Goal: Information Seeking & Learning: Check status

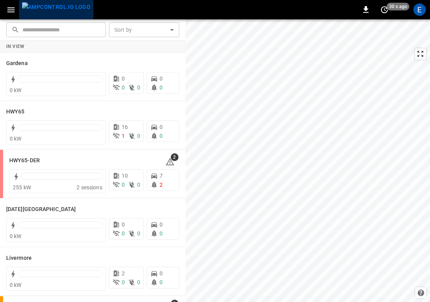
click at [60, 10] on img "menu" at bounding box center [56, 7] width 68 height 10
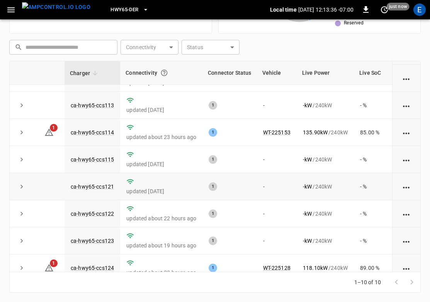
scroll to position [86, 0]
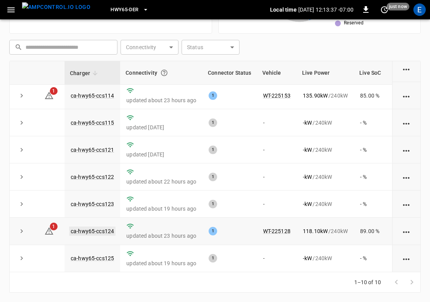
click at [106, 230] on link "ca-hwy65-ccs124" at bounding box center [92, 230] width 46 height 9
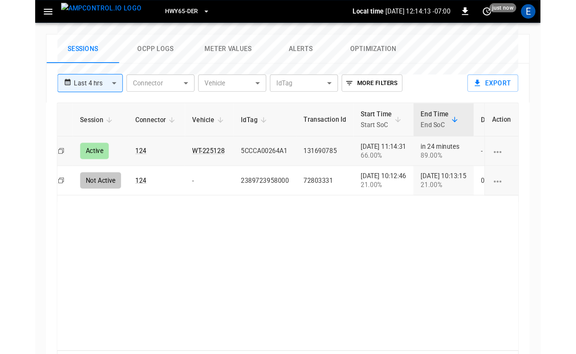
scroll to position [311, 0]
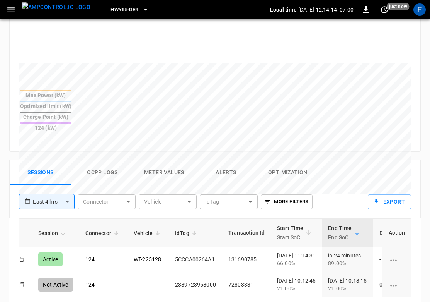
click at [101, 160] on button "Ocpp logs" at bounding box center [103, 172] width 62 height 25
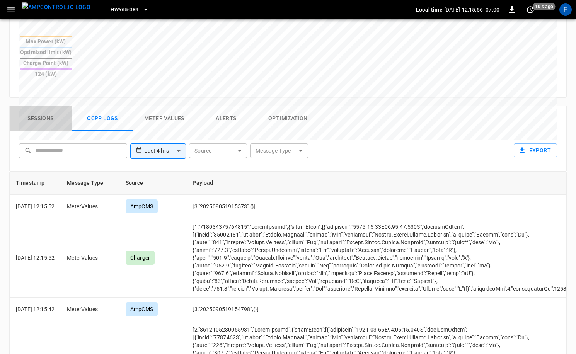
click at [41, 106] on button "Sessions" at bounding box center [41, 118] width 62 height 25
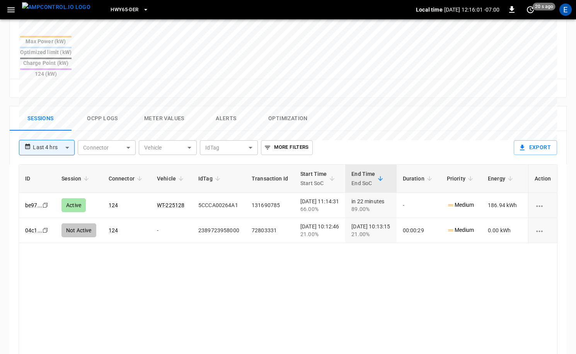
click at [63, 9] on img "menu" at bounding box center [56, 7] width 68 height 10
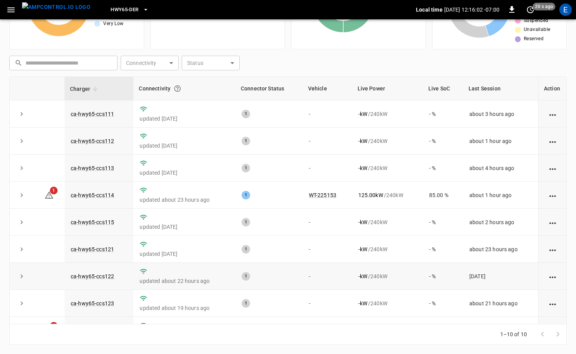
scroll to position [47, 0]
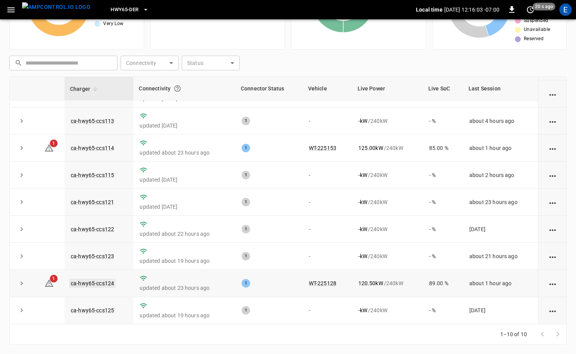
click at [105, 283] on link "ca-hwy65-ccs124" at bounding box center [92, 283] width 46 height 9
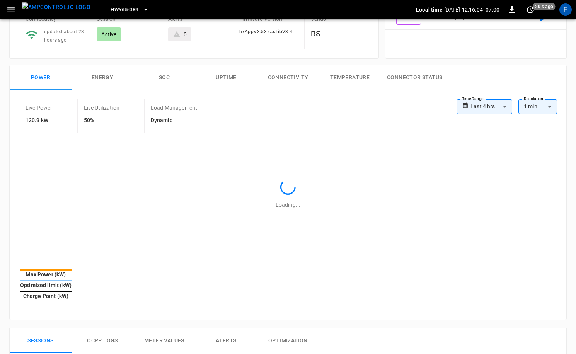
type input "**********"
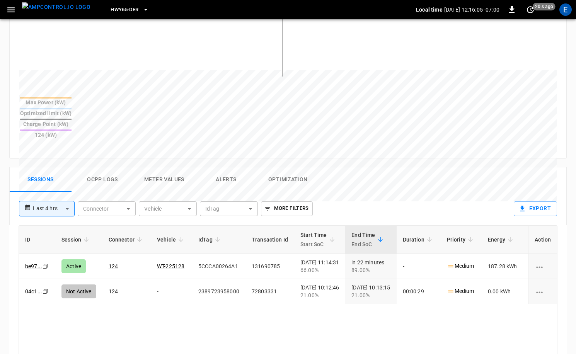
scroll to position [373, 0]
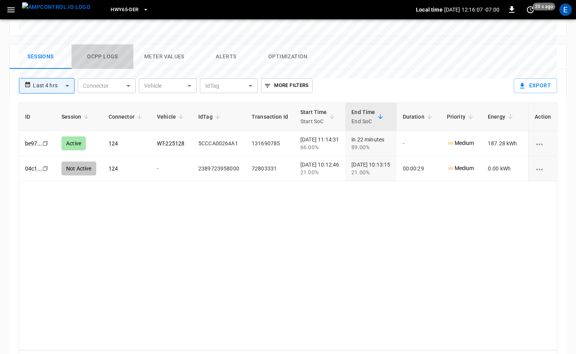
click at [115, 44] on button "Ocpp logs" at bounding box center [103, 56] width 62 height 25
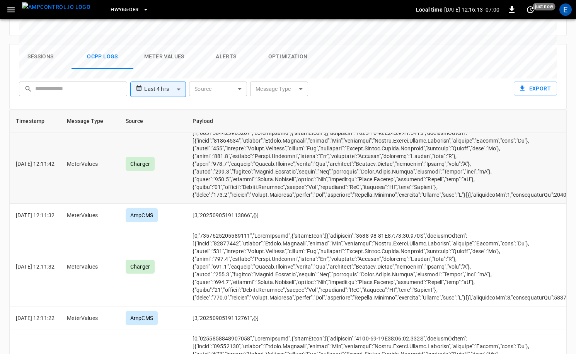
scroll to position [2837, 0]
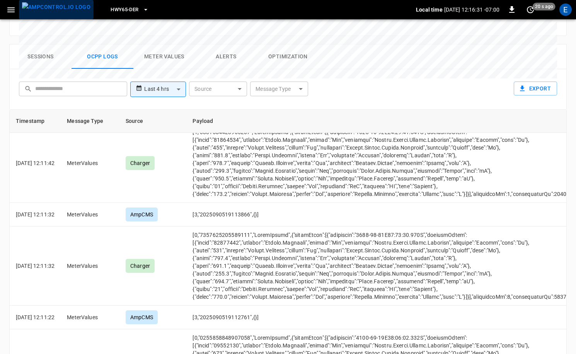
click at [65, 12] on img "menu" at bounding box center [56, 7] width 68 height 10
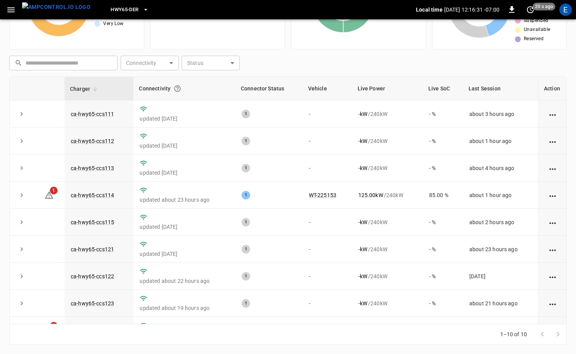
scroll to position [78, 0]
click at [119, 17] on div "HWY65-DER" at bounding box center [256, 10] width 319 height 18
click at [121, 9] on span "HWY65-DER" at bounding box center [125, 9] width 28 height 9
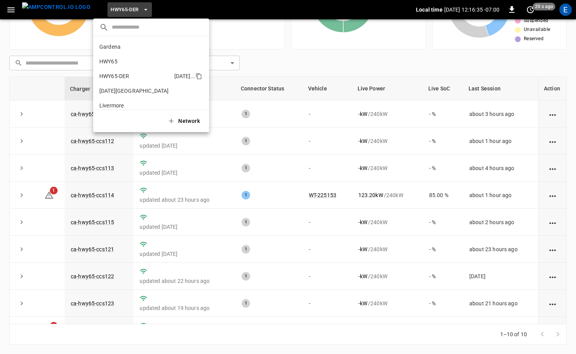
scroll to position [27, 0]
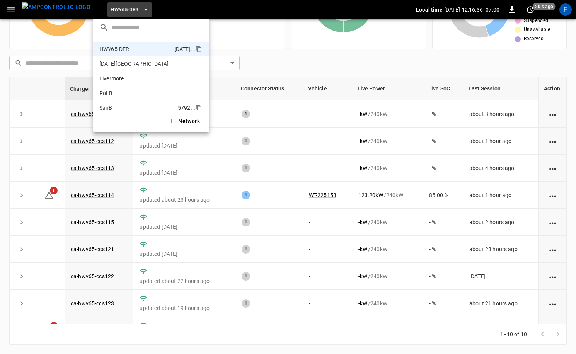
click at [126, 108] on p "SanB" at bounding box center [136, 108] width 75 height 8
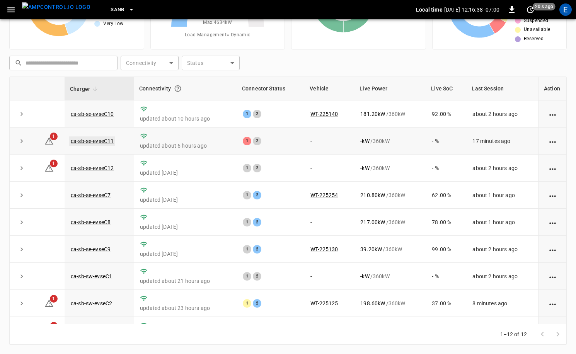
click at [104, 138] on link "ca-sb-se-evseC11" at bounding box center [92, 140] width 46 height 9
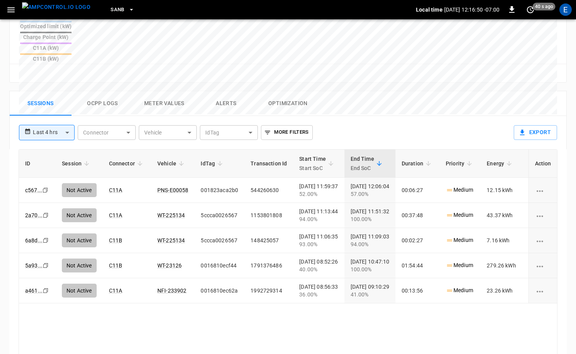
scroll to position [360, 0]
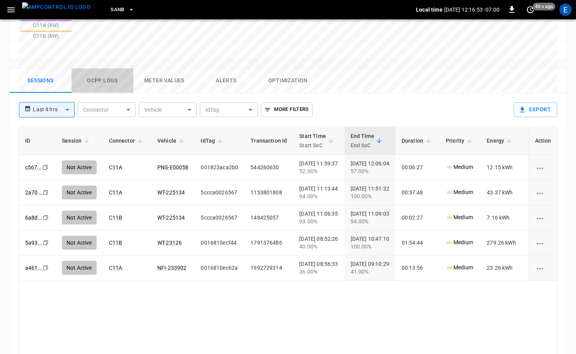
click at [102, 68] on button "Ocpp logs" at bounding box center [103, 80] width 62 height 25
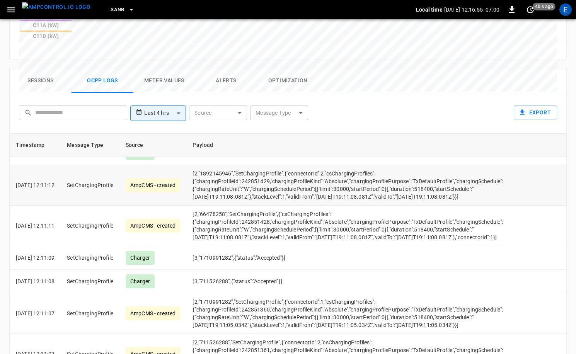
scroll to position [324, 0]
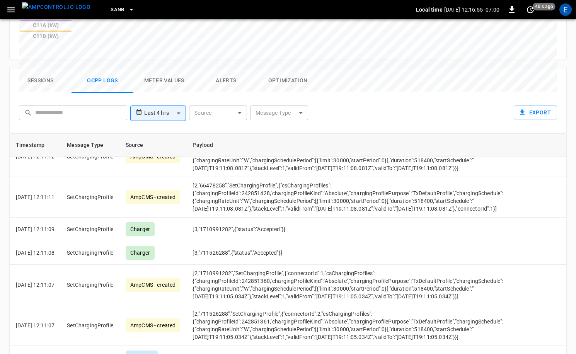
click at [297, 73] on body "**********" at bounding box center [288, 25] width 576 height 771
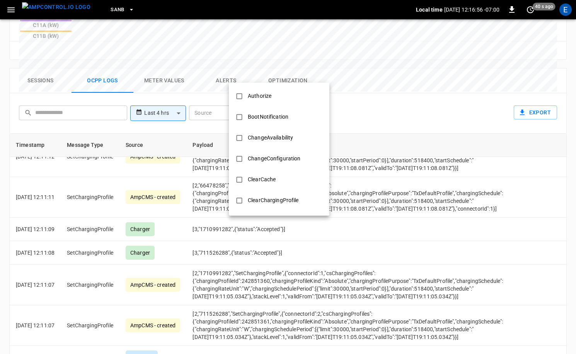
scroll to position [374, 0]
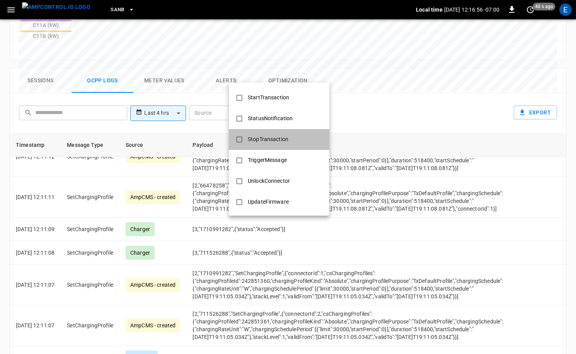
click at [279, 136] on div "StopTransaction" at bounding box center [268, 139] width 50 height 14
type input "**********"
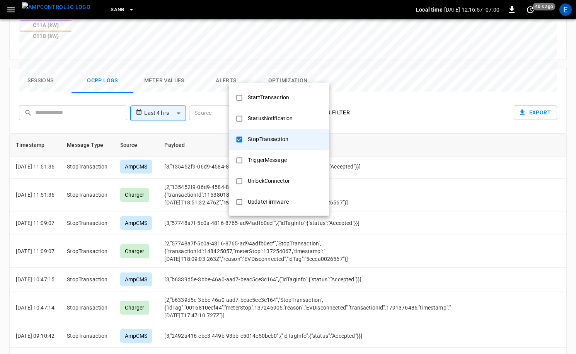
click at [164, 227] on div at bounding box center [288, 177] width 576 height 354
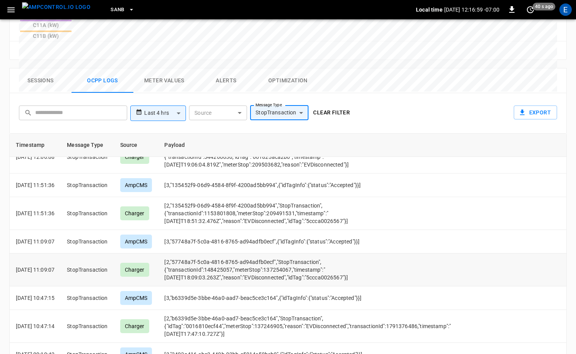
scroll to position [0, 0]
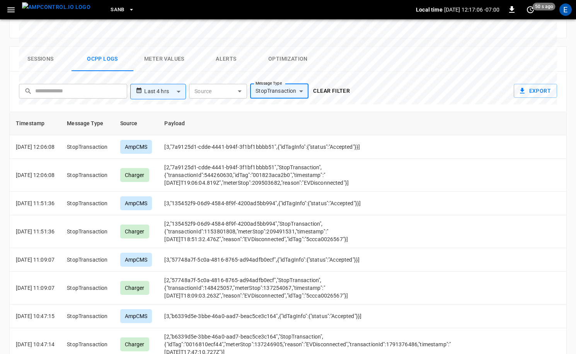
click at [53, 12] on img "menu" at bounding box center [56, 7] width 68 height 10
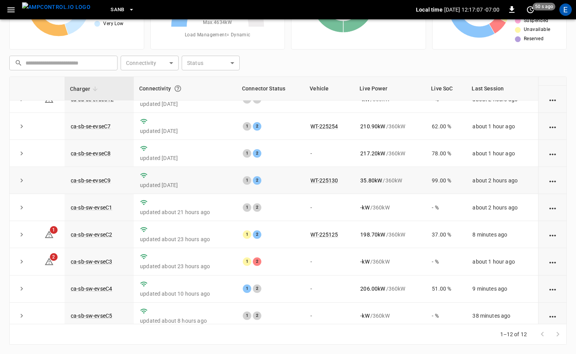
scroll to position [101, 0]
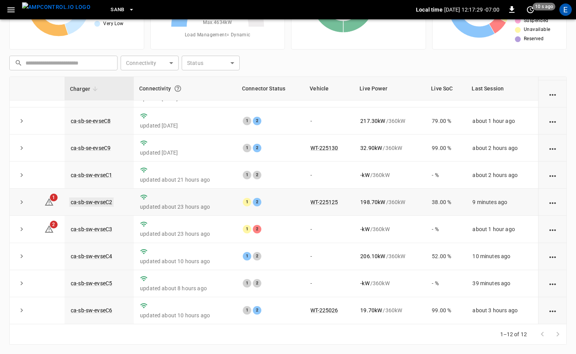
click at [107, 201] on link "ca-sb-sw-evseC2" at bounding box center [91, 202] width 44 height 9
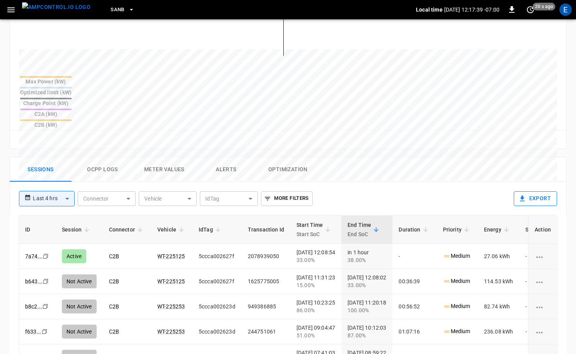
scroll to position [270, 0]
click at [62, 12] on img "menu" at bounding box center [56, 7] width 68 height 10
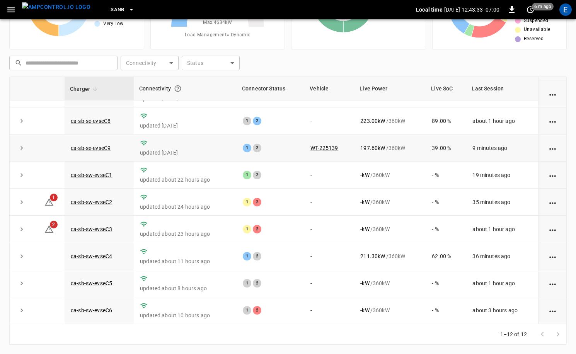
scroll to position [101, 0]
click at [58, 10] on img "menu" at bounding box center [56, 7] width 68 height 10
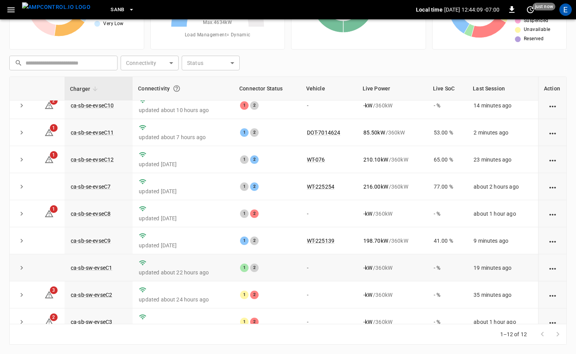
scroll to position [0, 0]
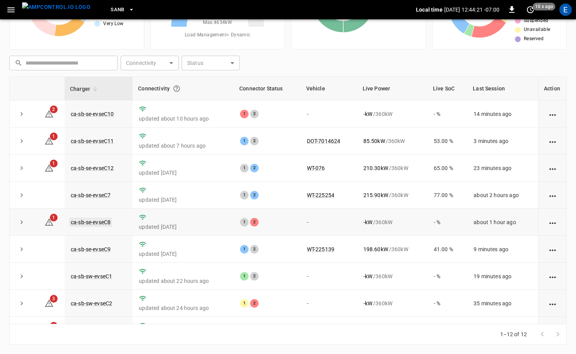
click at [98, 221] on link "ca-sb-se-evseC8" at bounding box center [90, 222] width 43 height 9
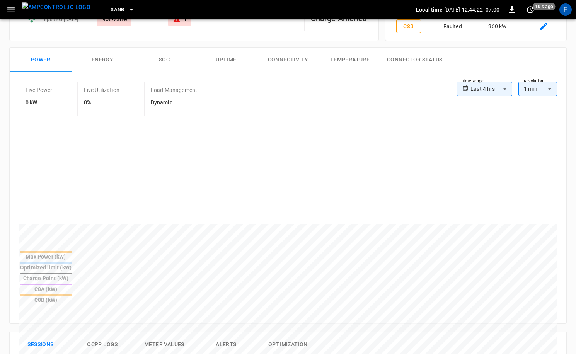
scroll to position [373, 0]
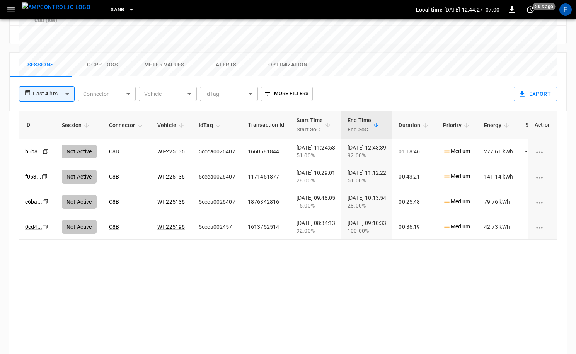
click at [57, 12] on img "menu" at bounding box center [56, 7] width 68 height 10
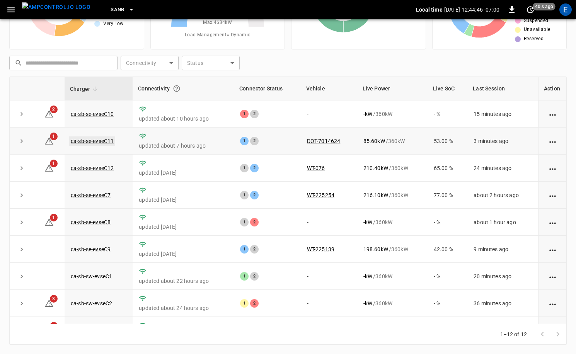
click at [99, 137] on link "ca-sb-se-evseC11" at bounding box center [92, 140] width 46 height 9
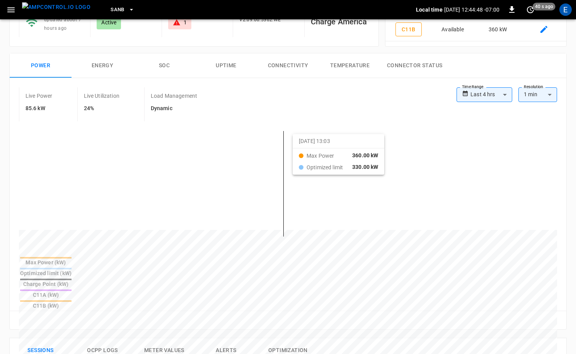
scroll to position [247, 0]
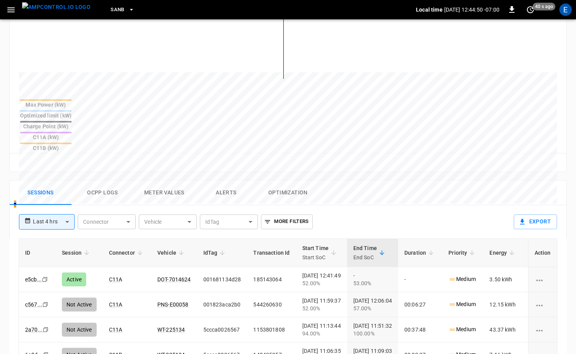
click at [63, 12] on img "menu" at bounding box center [56, 7] width 68 height 10
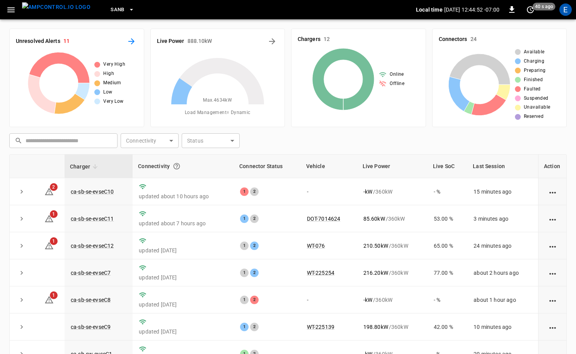
click at [130, 42] on icon "All Alerts" at bounding box center [131, 41] width 9 height 9
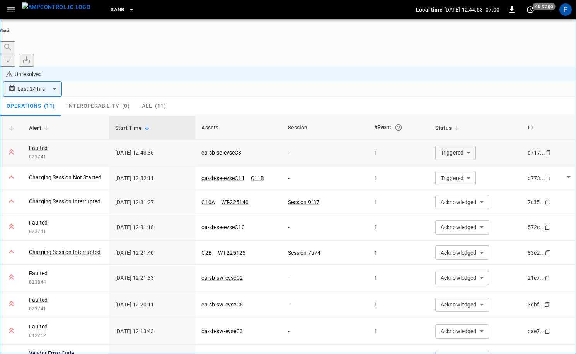
click at [430, 101] on body "**********" at bounding box center [288, 199] width 576 height 398
click at [430, 126] on li "Acknowledged" at bounding box center [453, 122] width 46 height 8
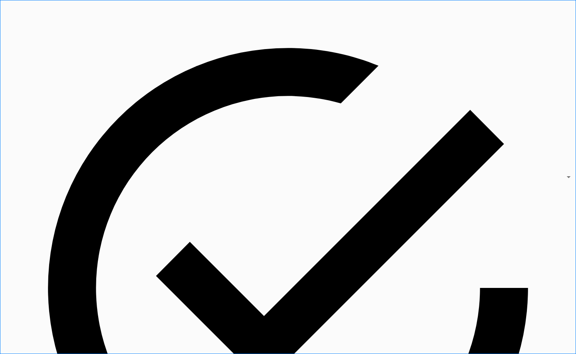
type input "**********"
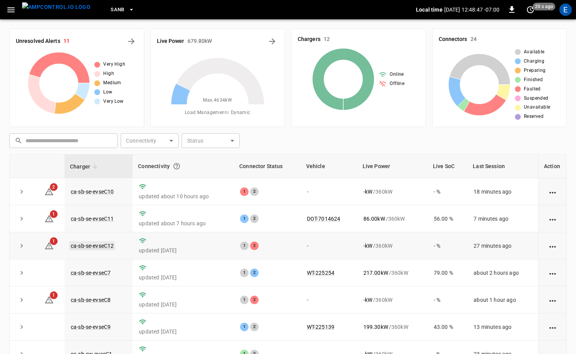
click at [101, 246] on link "ca-sb-se-evseC12" at bounding box center [92, 245] width 46 height 9
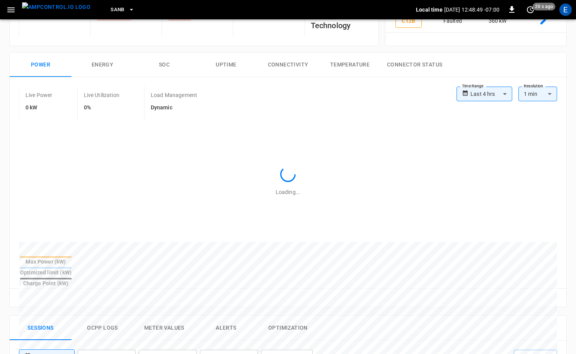
scroll to position [380, 0]
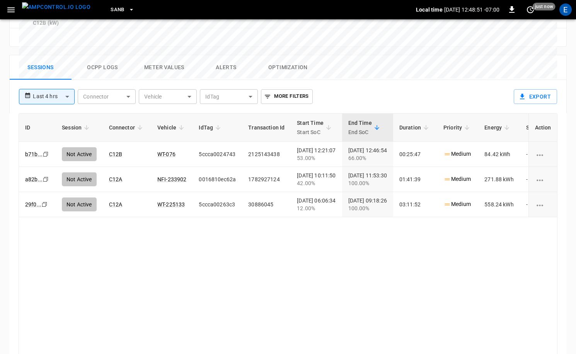
click at [76, 12] on button "menu" at bounding box center [56, 9] width 75 height 19
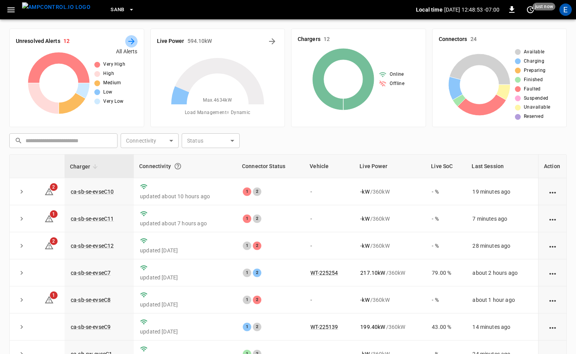
click at [136, 45] on button "All Alerts" at bounding box center [131, 41] width 12 height 12
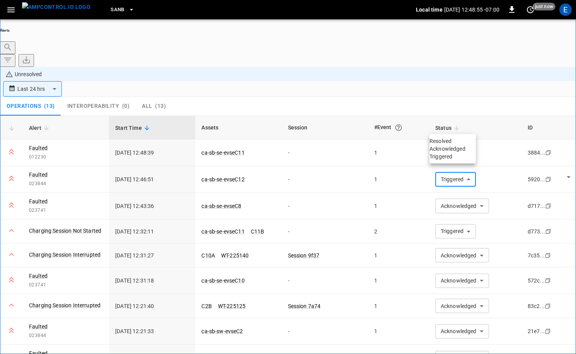
drag, startPoint x: 458, startPoint y: 124, endPoint x: 459, endPoint y: 133, distance: 8.5
click at [430, 124] on body "**********" at bounding box center [288, 199] width 576 height 398
drag, startPoint x: 456, startPoint y: 160, endPoint x: 454, endPoint y: 143, distance: 16.7
click at [430, 153] on li "Acknowledged" at bounding box center [453, 149] width 46 height 8
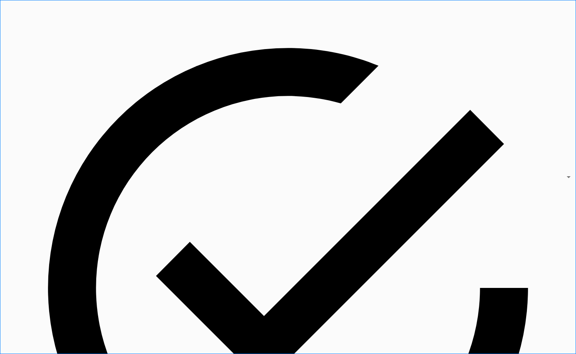
type input "**********"
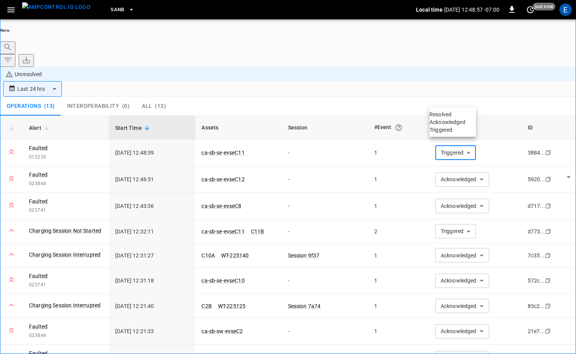
click at [430, 137] on ul "Resolved Acknowledged Triggered" at bounding box center [453, 121] width 46 height 29
click at [430, 126] on li "Acknowledged" at bounding box center [453, 122] width 46 height 8
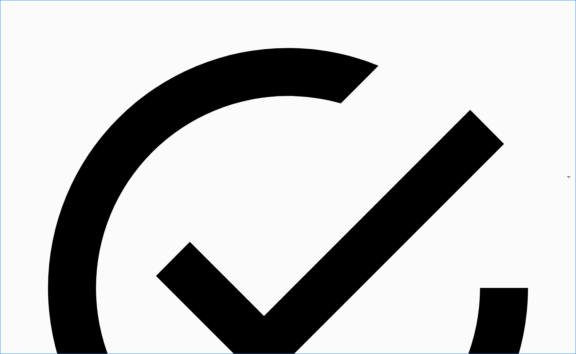
type input "**********"
drag, startPoint x: 60, startPoint y: 20, endPoint x: 60, endPoint y: 14, distance: 6.2
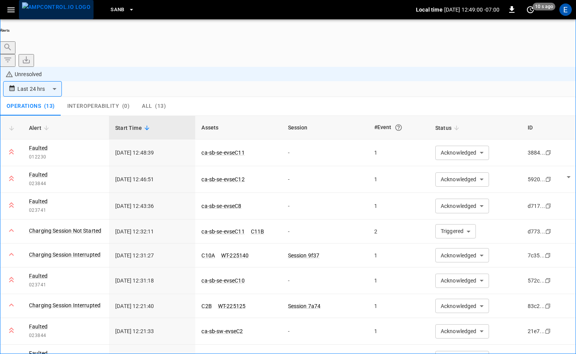
click at [60, 12] on img "menu" at bounding box center [56, 7] width 68 height 10
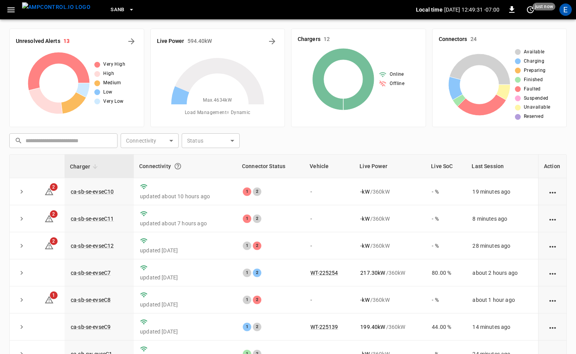
click at [63, 9] on img "menu" at bounding box center [56, 7] width 68 height 10
click at [100, 218] on link "ca-sb-se-evseC11" at bounding box center [92, 218] width 46 height 9
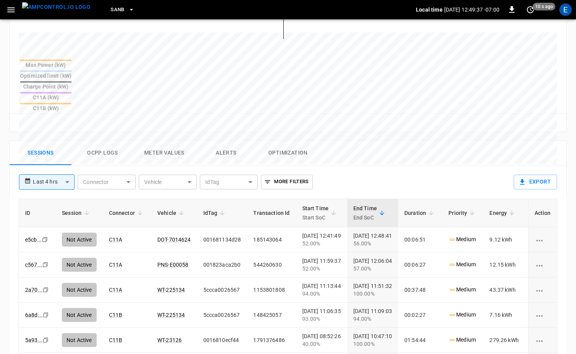
scroll to position [316, 0]
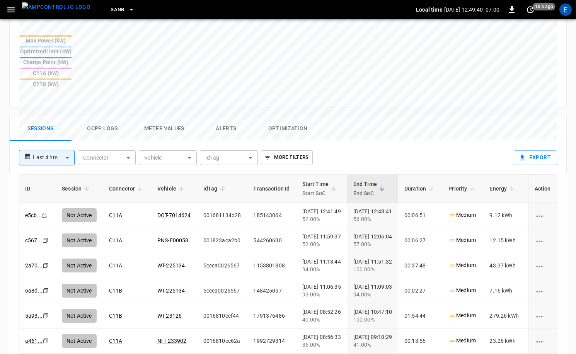
click at [106, 116] on button "Ocpp logs" at bounding box center [103, 128] width 62 height 25
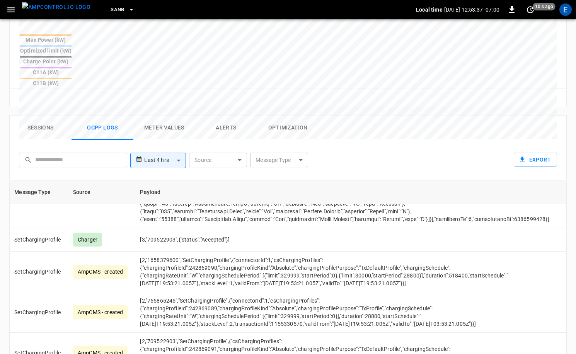
scroll to position [774, 53]
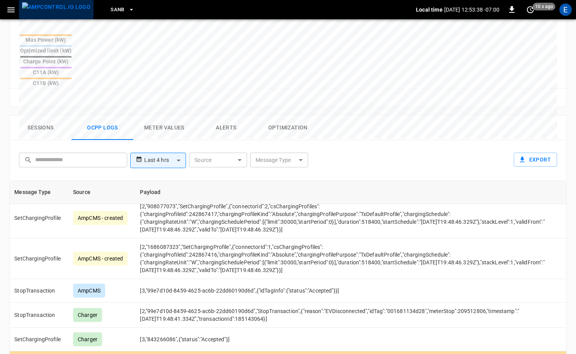
click at [66, 12] on img "menu" at bounding box center [56, 7] width 68 height 10
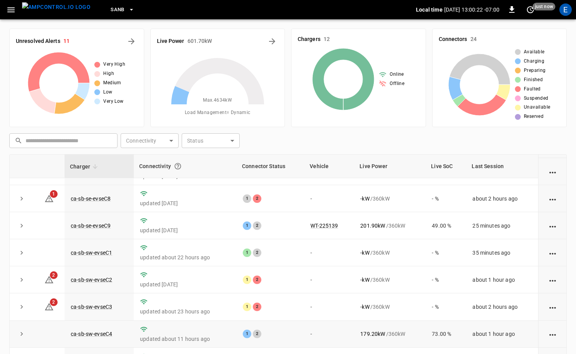
scroll to position [78, 0]
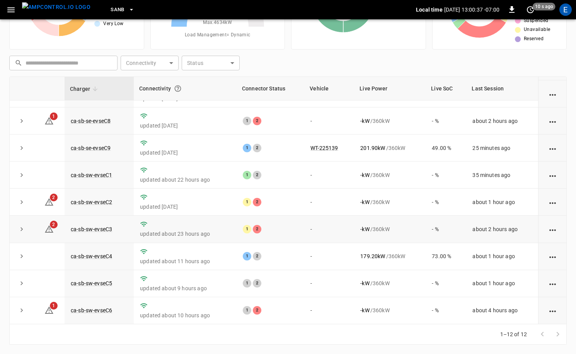
click at [428, 228] on td "- %" at bounding box center [446, 229] width 41 height 27
click at [104, 205] on link "ca-sb-sw-evseC2" at bounding box center [91, 202] width 44 height 9
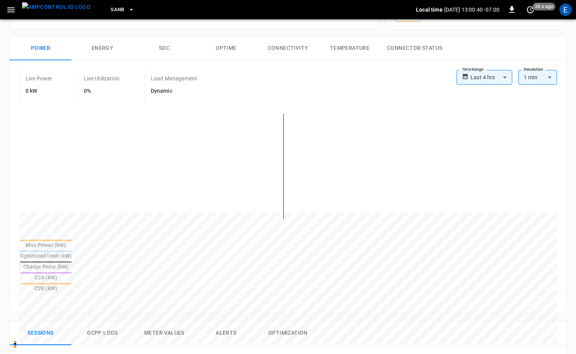
scroll to position [278, 0]
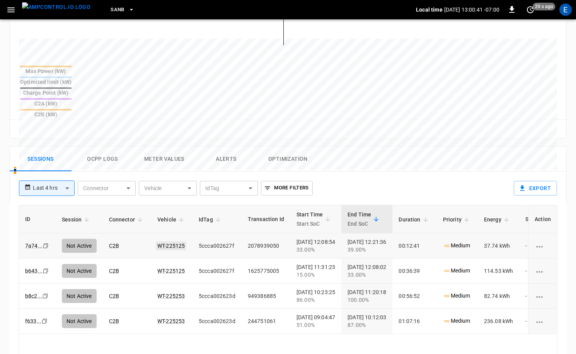
click at [176, 241] on link "WT-225125" at bounding box center [171, 245] width 31 height 9
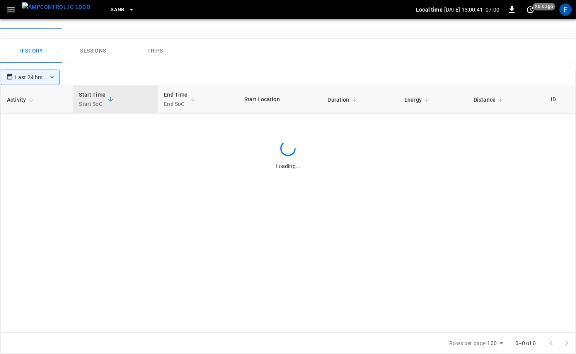
scroll to position [278, 0]
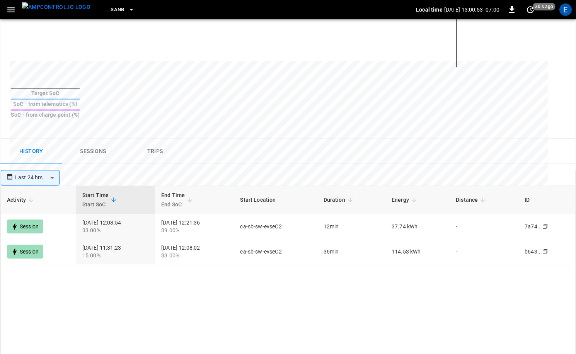
click at [69, 12] on img "menu" at bounding box center [56, 7] width 68 height 10
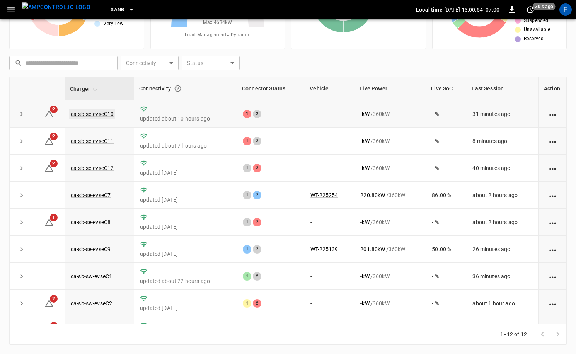
click at [103, 114] on link "ca-sb-se-evseC10" at bounding box center [92, 113] width 46 height 9
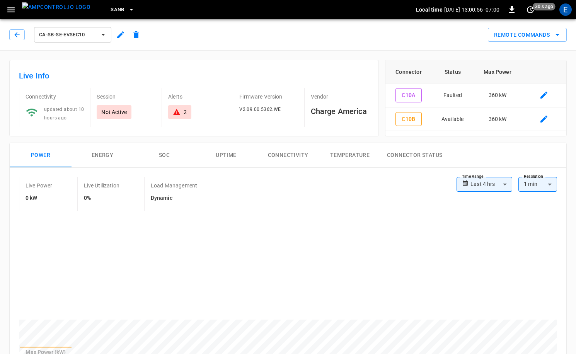
scroll to position [257, 0]
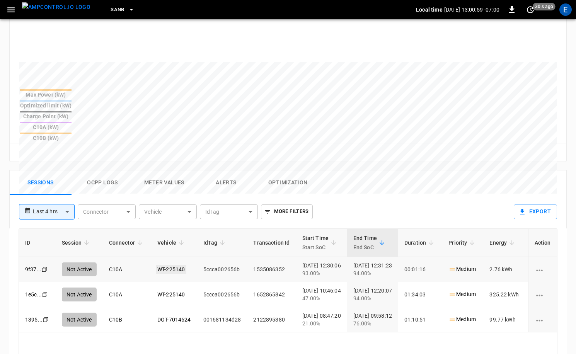
click at [165, 257] on td "WT-225140" at bounding box center [174, 269] width 46 height 25
click at [166, 265] on link "WT-225140" at bounding box center [171, 269] width 31 height 9
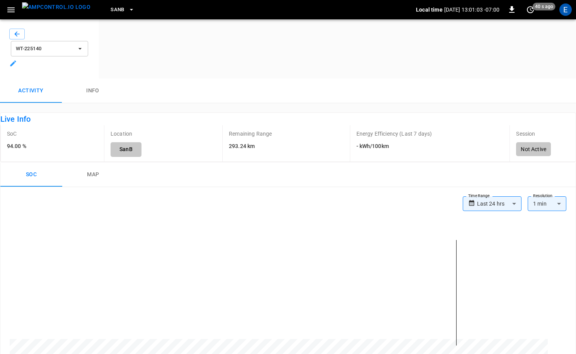
click at [109, 182] on button "map" at bounding box center [93, 174] width 62 height 25
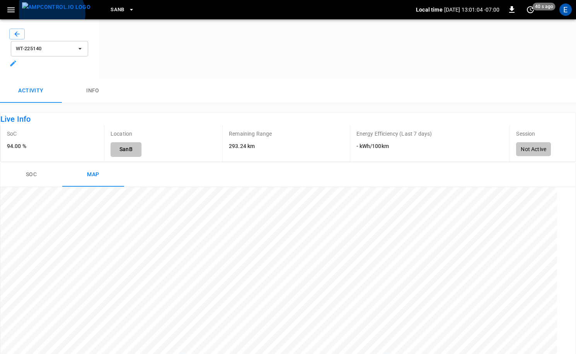
click at [51, 12] on img "menu" at bounding box center [56, 7] width 68 height 10
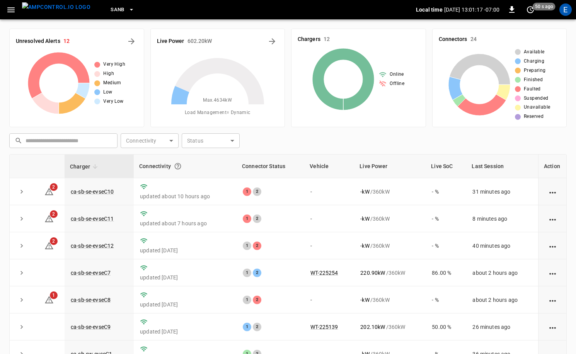
click at [63, 12] on img "menu" at bounding box center [56, 7] width 68 height 10
click at [430, 131] on div "​ ​ Connectivity ​ Connectivity Status ​ Status" at bounding box center [286, 139] width 561 height 18
